Goal: Task Accomplishment & Management: Use online tool/utility

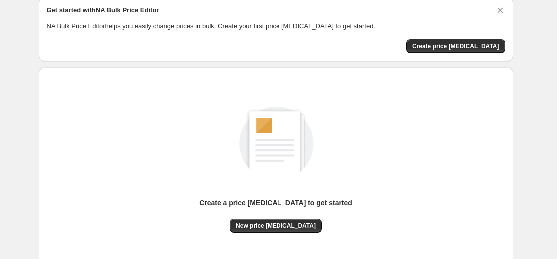
scroll to position [100, 0]
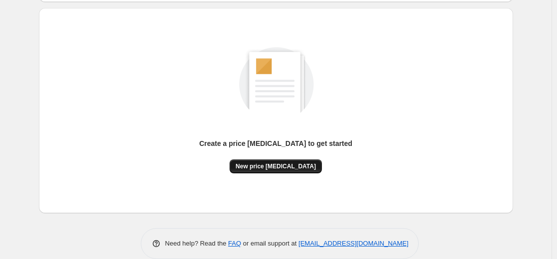
click at [271, 165] on span "New price [MEDICAL_DATA]" at bounding box center [275, 167] width 80 height 8
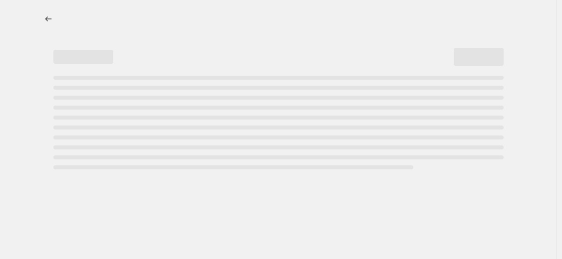
select select "percentage"
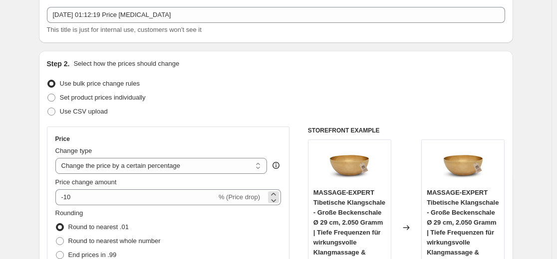
scroll to position [150, 0]
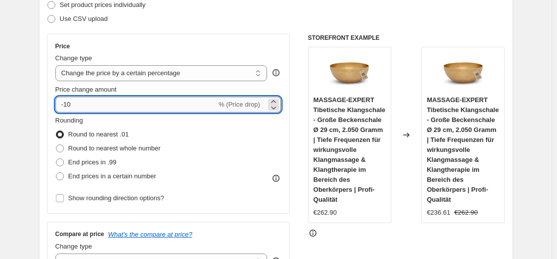
click at [147, 101] on input "-10" at bounding box center [135, 105] width 161 height 16
type input "-1"
type input "-35"
click at [253, 13] on div "Use CSV upload" at bounding box center [276, 19] width 458 height 14
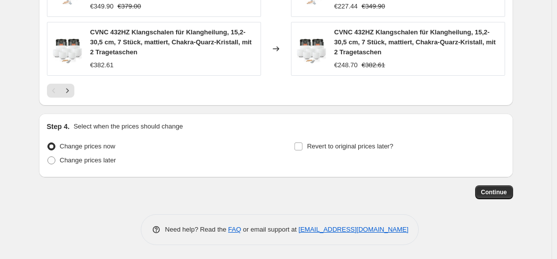
scroll to position [854, 0]
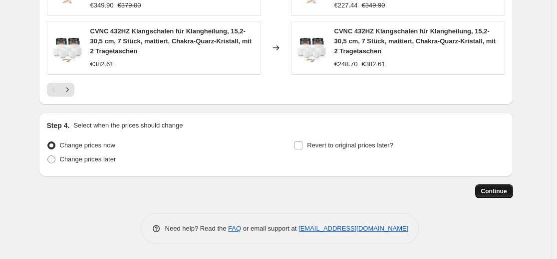
click at [495, 185] on button "Continue" at bounding box center [494, 192] width 38 height 14
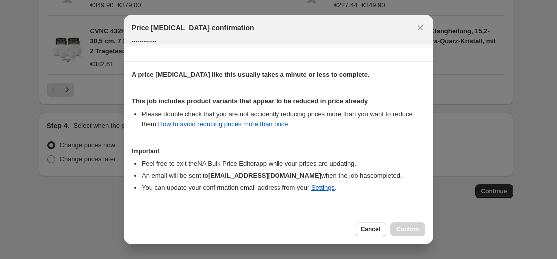
scroll to position [161, 0]
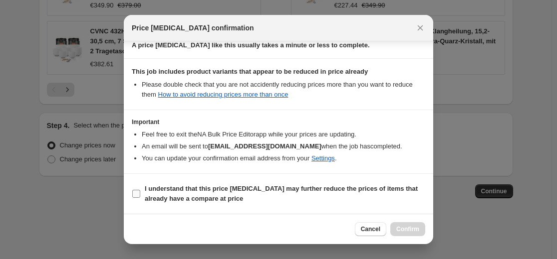
click at [305, 188] on b "I understand that this price [MEDICAL_DATA] may further reduce the prices of it…" at bounding box center [281, 193] width 273 height 17
click at [140, 190] on input "I understand that this price [MEDICAL_DATA] may further reduce the prices of it…" at bounding box center [136, 194] width 8 height 8
checkbox input "true"
click at [396, 223] on button "Confirm" at bounding box center [407, 229] width 35 height 14
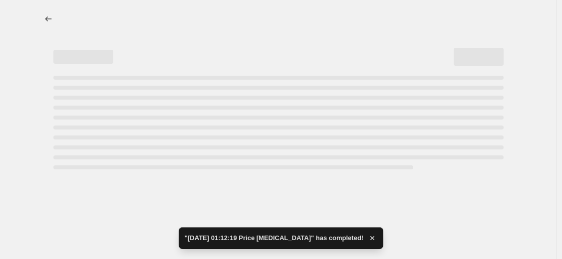
select select "percentage"
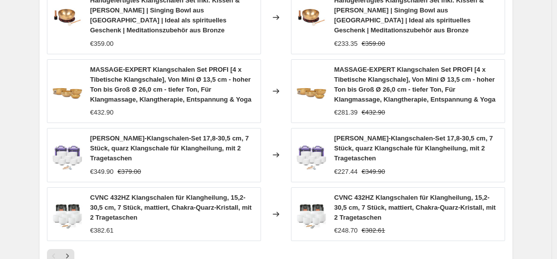
scroll to position [798, 0]
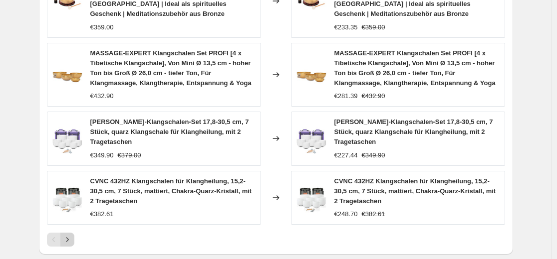
click at [71, 241] on icon "Next" at bounding box center [67, 240] width 10 height 10
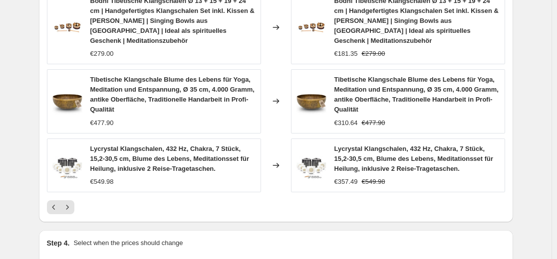
scroll to position [848, 0]
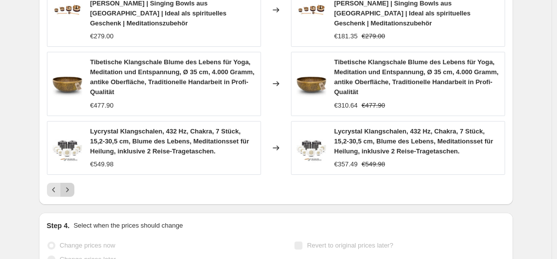
click at [68, 188] on icon "Next" at bounding box center [67, 190] width 2 height 4
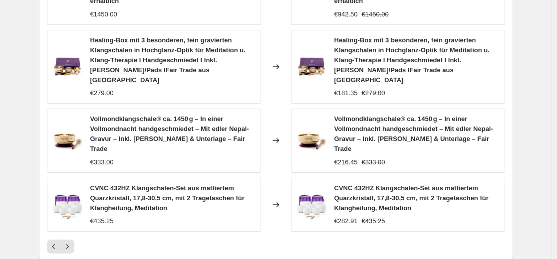
scroll to position [811, 0]
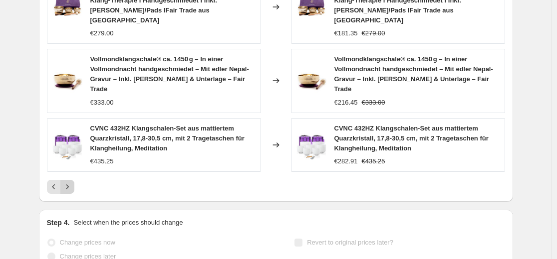
click at [69, 182] on icon "Next" at bounding box center [67, 187] width 10 height 10
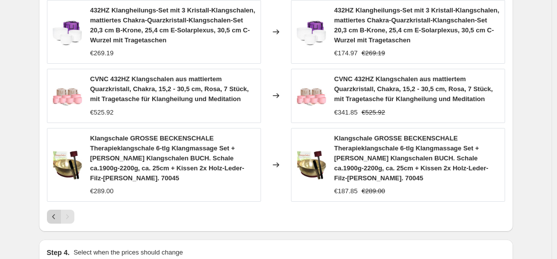
click at [54, 212] on icon "Previous" at bounding box center [54, 217] width 10 height 10
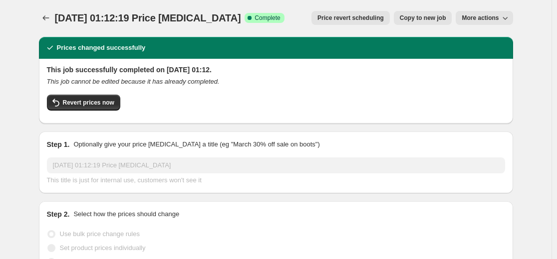
scroll to position [0, 0]
